Goal: Task Accomplishment & Management: Manage account settings

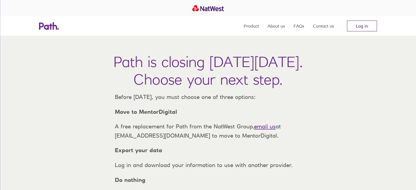
click at [358, 24] on link "Log in" at bounding box center [362, 26] width 30 height 11
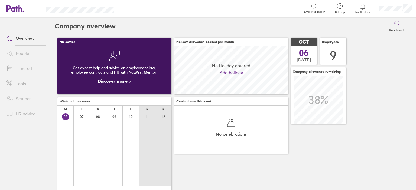
scroll to position [48, 114]
click at [24, 53] on link "People" at bounding box center [24, 53] width 44 height 11
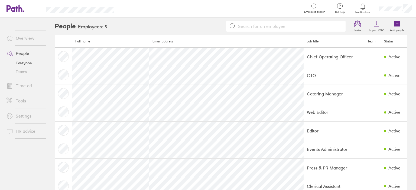
click at [33, 85] on link "Time off" at bounding box center [24, 85] width 44 height 11
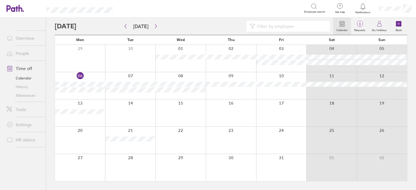
click at [34, 97] on link "Allowances" at bounding box center [24, 95] width 44 height 9
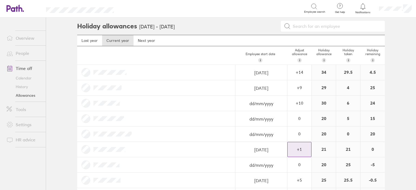
click at [305, 148] on div "+ 1" at bounding box center [300, 149] width 24 height 5
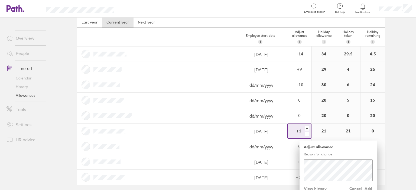
scroll to position [25, 0]
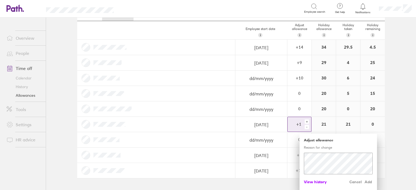
click at [323, 182] on span "View history" at bounding box center [315, 182] width 23 height 9
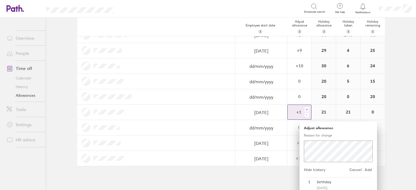
scroll to position [43, 0]
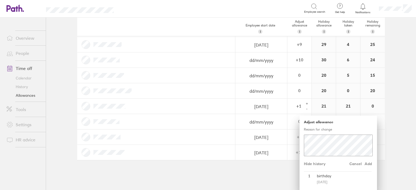
click at [393, 135] on div "Holiday allowances 1 Jan 2025 - 31 Dec 2025 Last year Current year Next year Em…" at bounding box center [231, 60] width 325 height 173
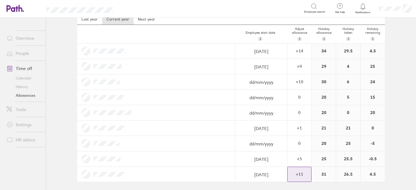
click at [305, 171] on div "+ 11" at bounding box center [300, 174] width 24 height 15
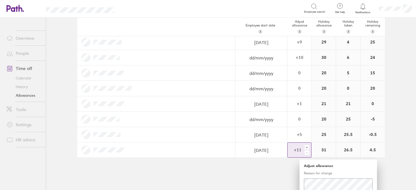
scroll to position [72, 0]
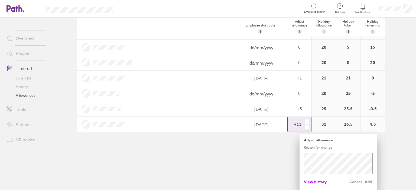
click at [315, 180] on span "View history" at bounding box center [315, 182] width 23 height 9
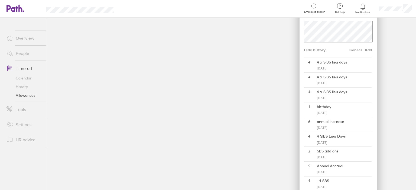
scroll to position [228, 0]
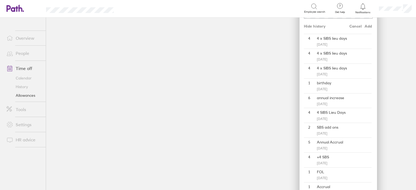
click at [392, 76] on main "Holiday allowances 1 Jan 2025 - 31 Dec 2025 Last year Current year Next year Em…" at bounding box center [231, 104] width 370 height 173
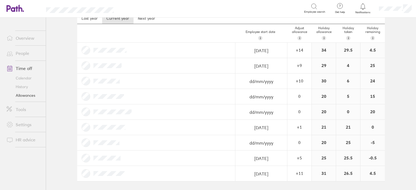
scroll to position [21, 0]
